Goal: Transaction & Acquisition: Obtain resource

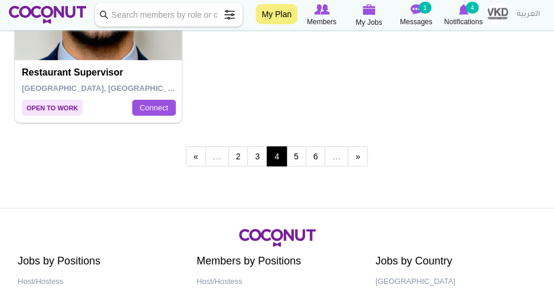
scroll to position [3519, 0]
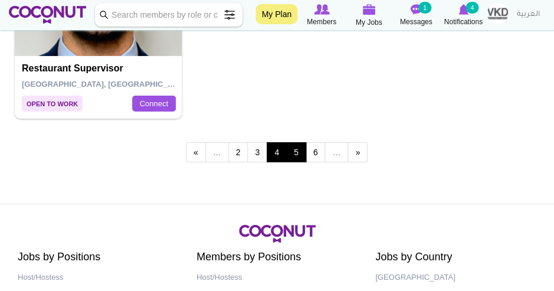
click at [301, 146] on link "5" at bounding box center [296, 152] width 20 height 20
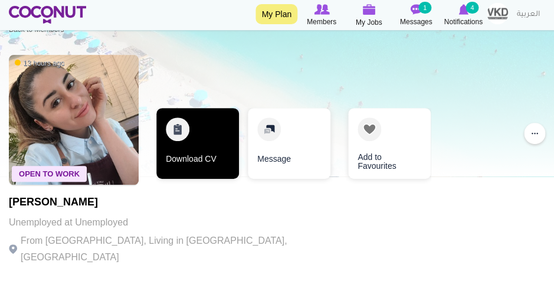
scroll to position [31, 0]
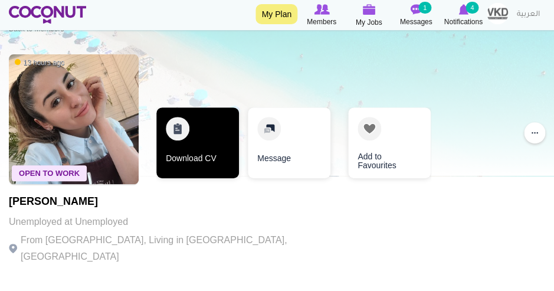
click at [176, 150] on link "Download CV" at bounding box center [197, 142] width 83 height 71
click at [198, 132] on link "Download CV" at bounding box center [197, 142] width 83 height 71
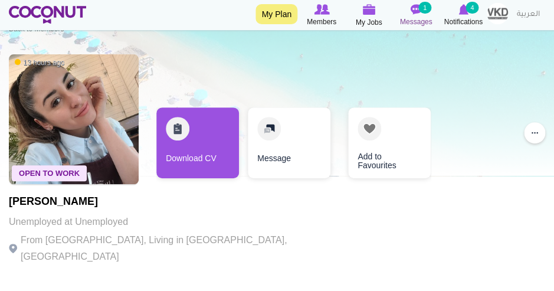
click at [413, 14] on img at bounding box center [416, 9] width 12 height 11
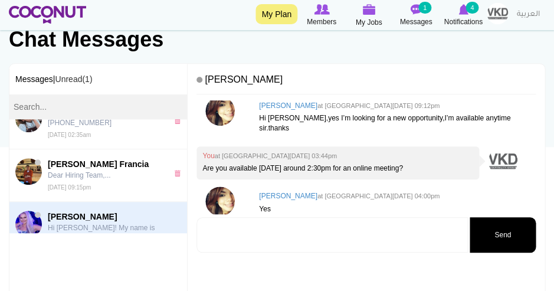
scroll to position [75, 0]
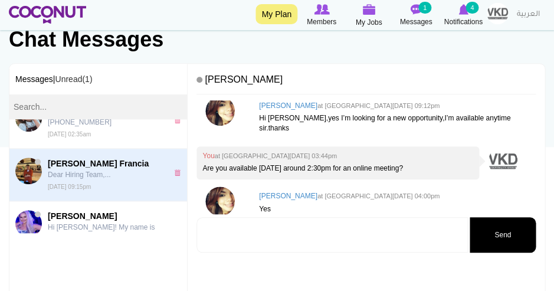
click at [98, 172] on p "Dear Hiring Team,..." at bounding box center [106, 174] width 116 height 11
click at [28, 167] on img at bounding box center [28, 170] width 27 height 27
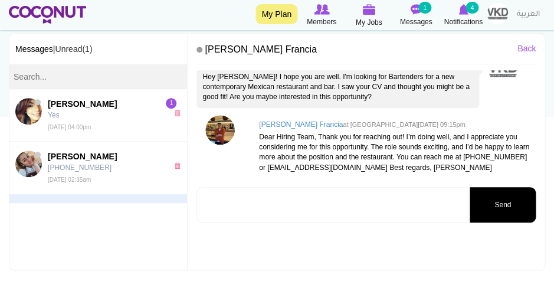
scroll to position [120, 0]
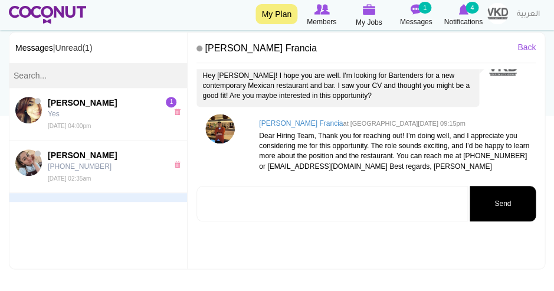
click at [231, 127] on img at bounding box center [219, 128] width 29 height 29
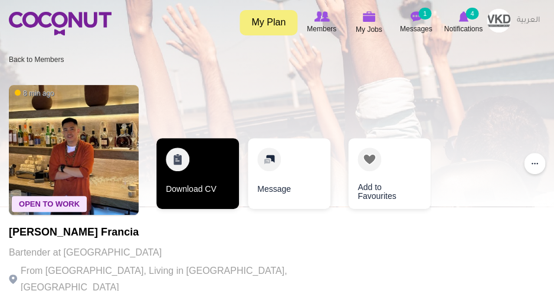
click at [203, 148] on link "Download CV" at bounding box center [197, 173] width 83 height 71
click at [196, 182] on link "Download CV" at bounding box center [197, 173] width 83 height 71
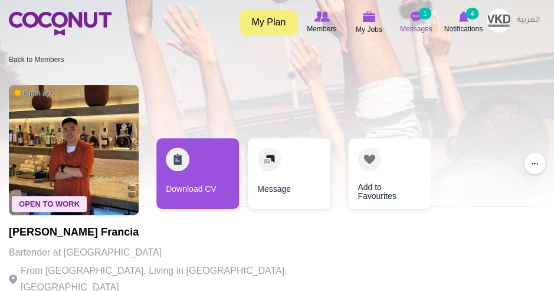
click at [419, 19] on img at bounding box center [416, 16] width 12 height 11
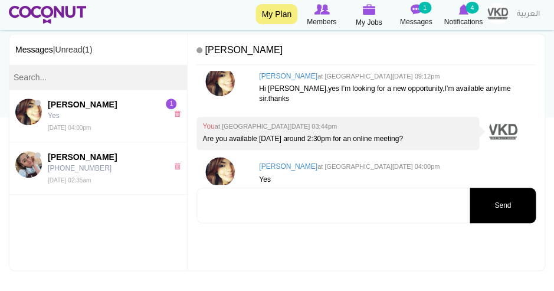
scroll to position [120, 0]
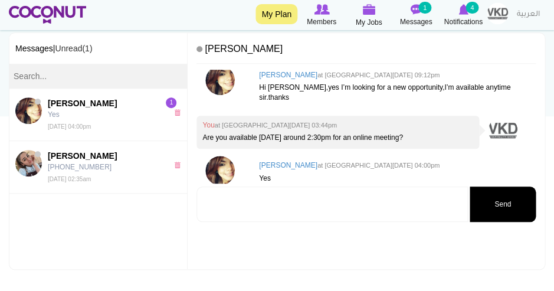
click at [260, 202] on textarea at bounding box center [331, 203] width 271 height 35
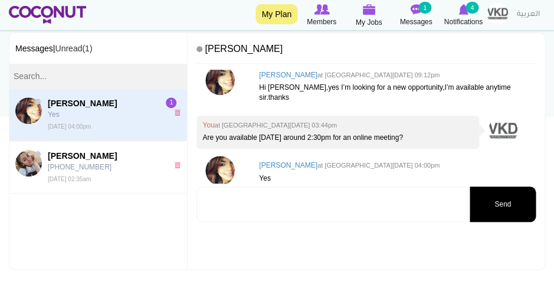
click at [119, 106] on span "Marlyn Castro" at bounding box center [106, 103] width 116 height 12
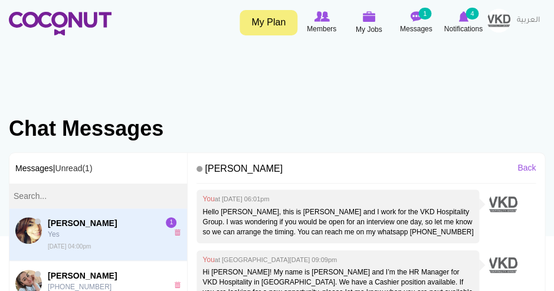
scroll to position [136, 0]
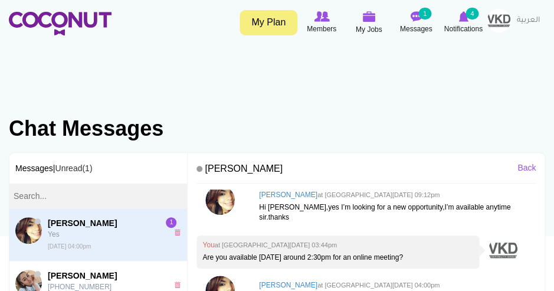
click at [231, 205] on img at bounding box center [219, 199] width 29 height 29
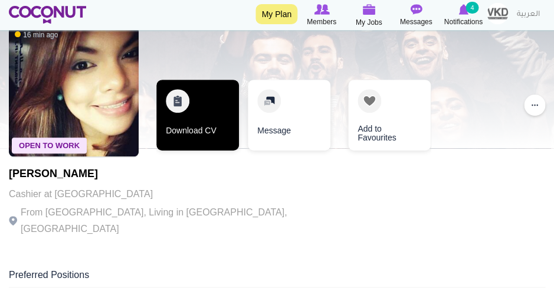
scroll to position [59, 0]
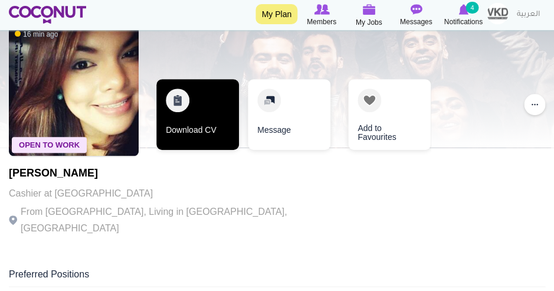
click at [179, 107] on link "Download CV" at bounding box center [197, 114] width 83 height 71
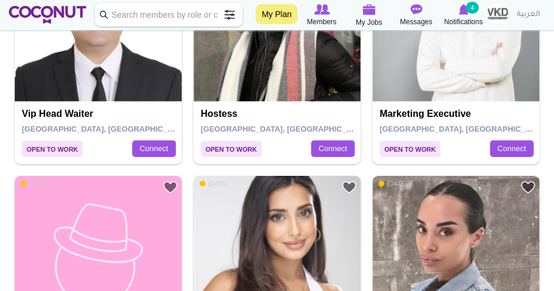
scroll to position [2510, 0]
